Goal: Task Accomplishment & Management: Use online tool/utility

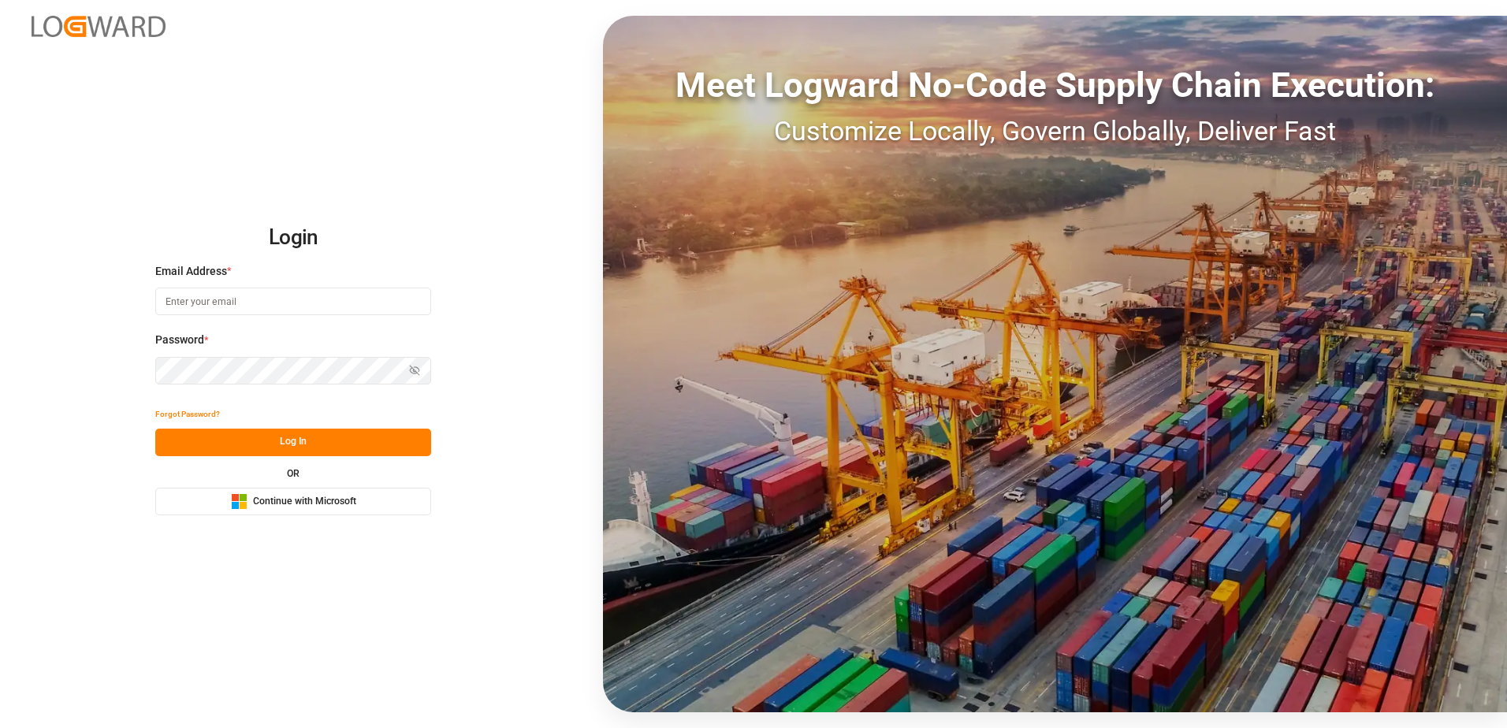
click at [322, 493] on div "Microsoft Logo Continue with Microsoft" at bounding box center [293, 501] width 125 height 17
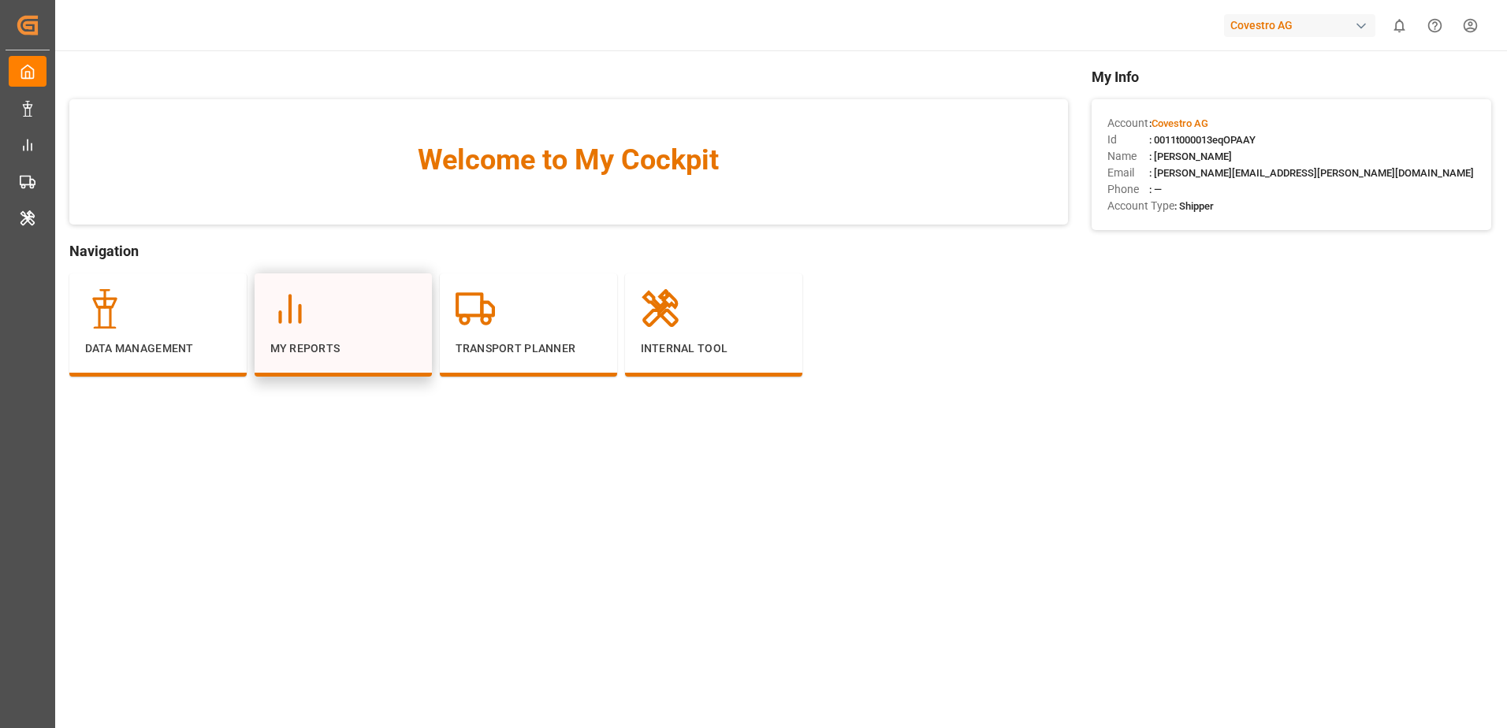
click at [389, 303] on div at bounding box center [343, 308] width 146 height 39
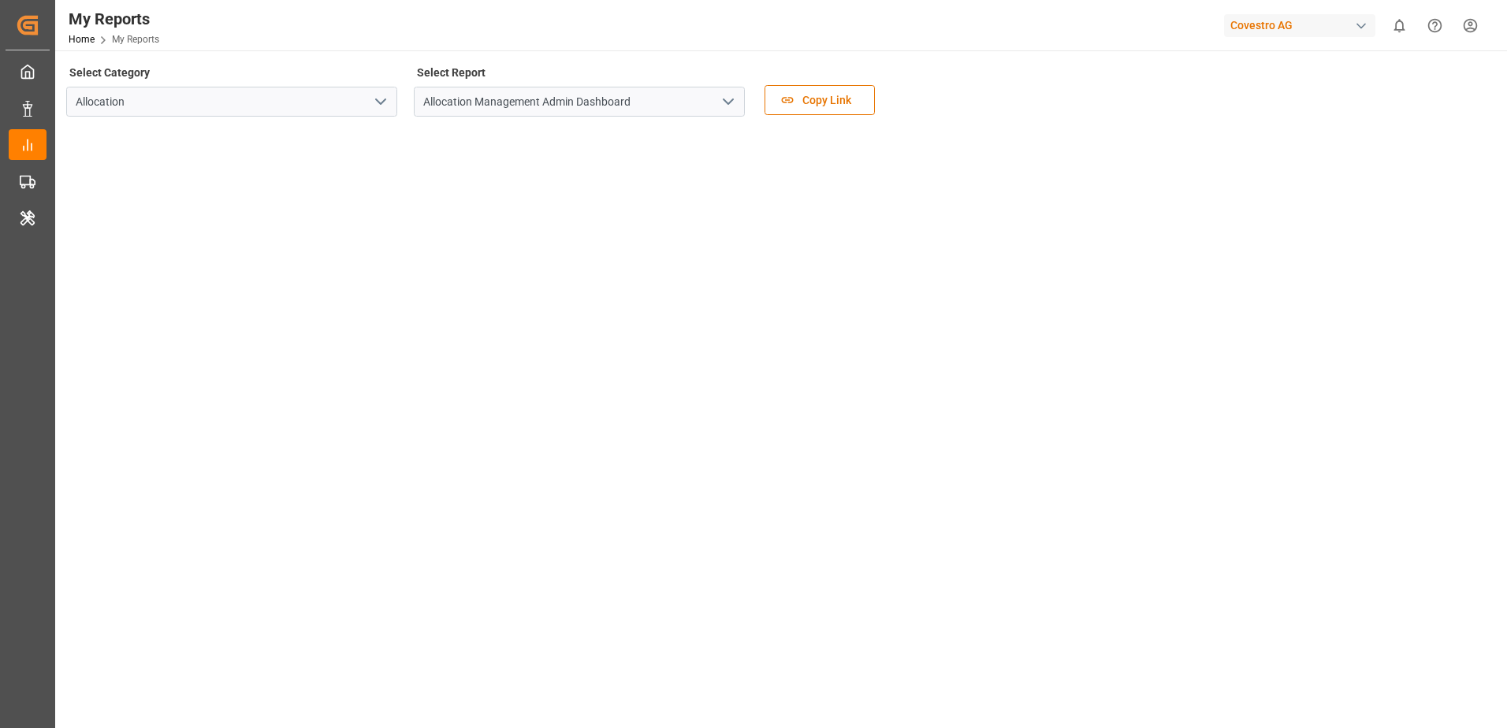
click at [725, 102] on polyline "open menu" at bounding box center [728, 101] width 9 height 5
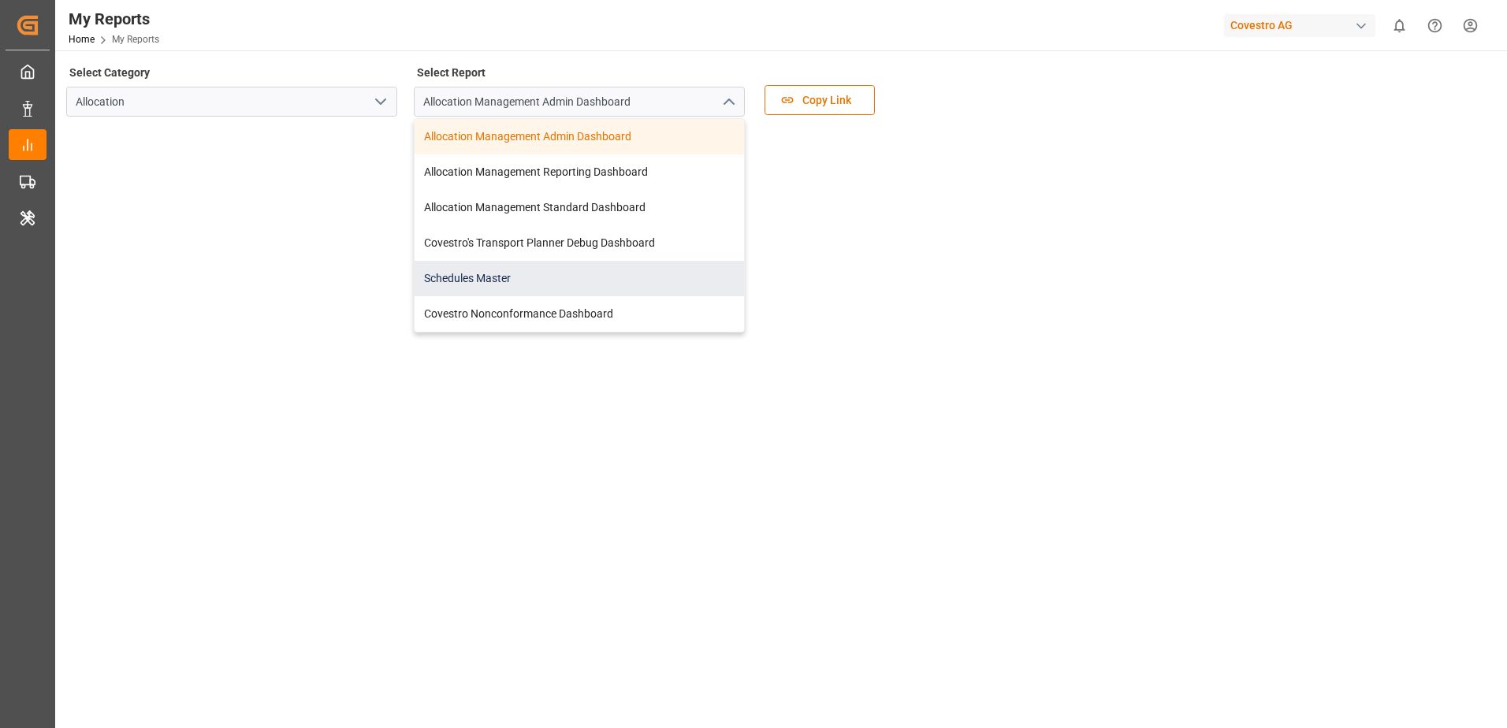
click at [604, 284] on div "Schedules Master" at bounding box center [579, 278] width 329 height 35
